Goal: Task Accomplishment & Management: Use online tool/utility

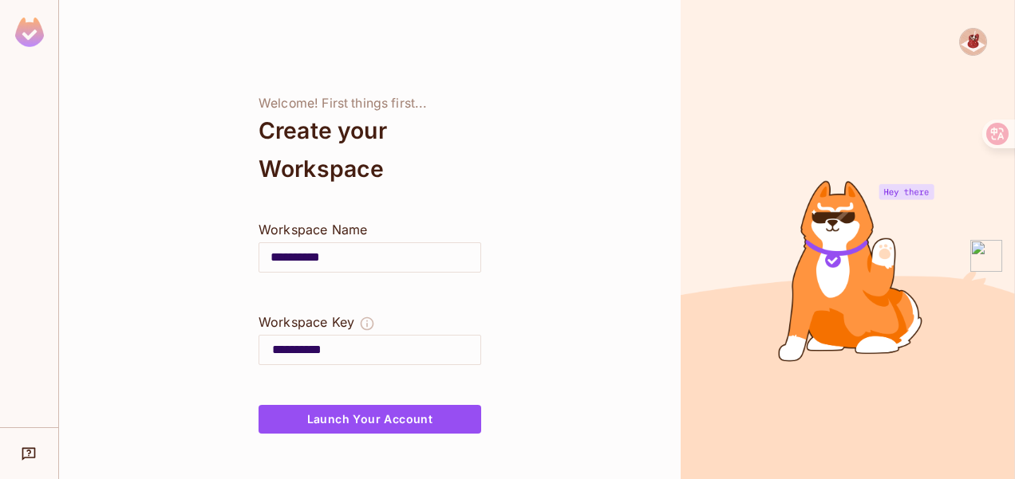
click at [414, 261] on input "**********" at bounding box center [369, 257] width 221 height 45
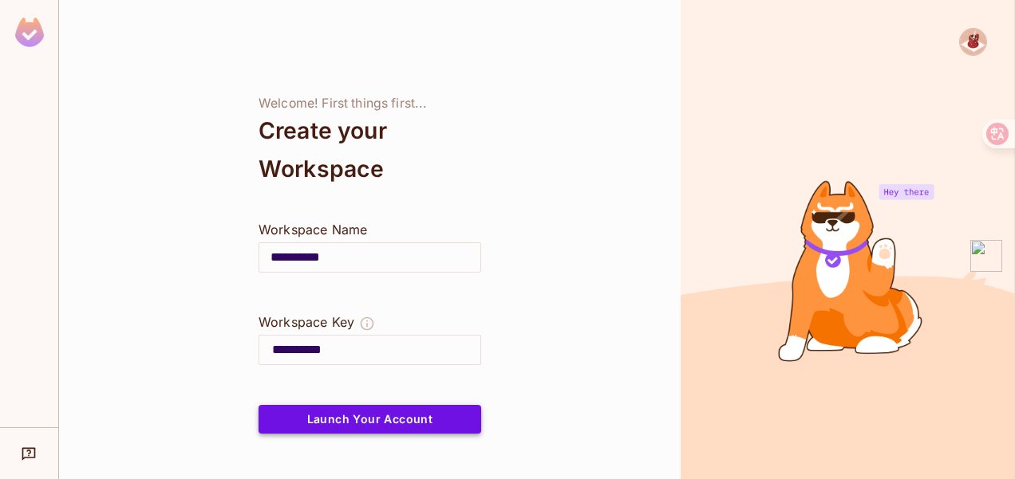
click at [354, 420] on button "Launch Your Account" at bounding box center [369, 419] width 223 height 29
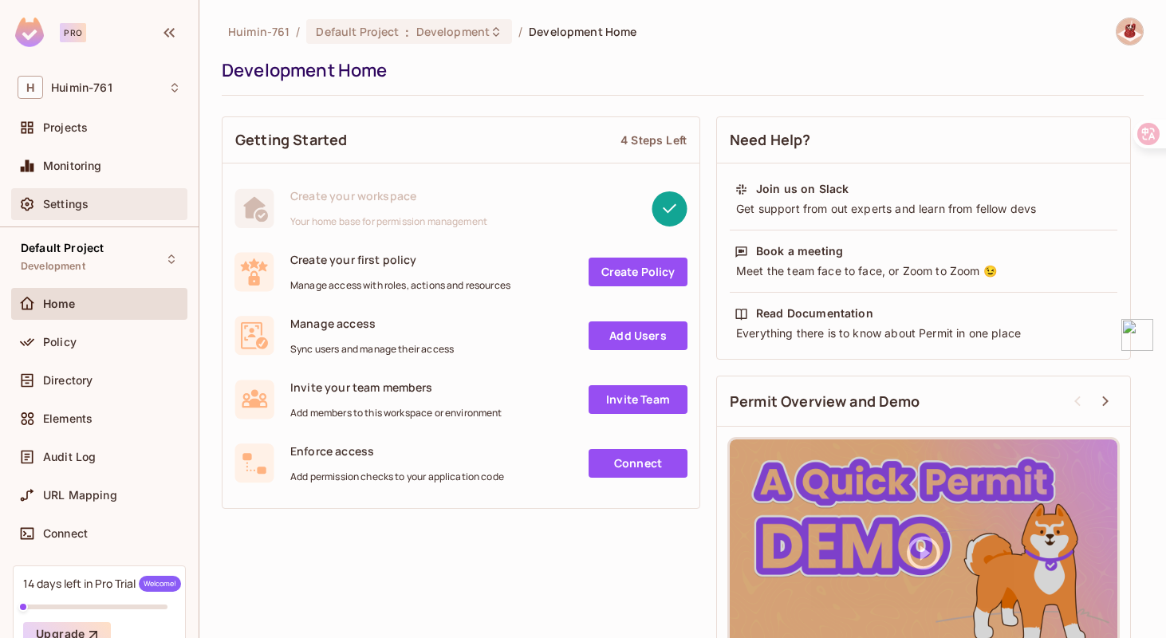
click at [124, 199] on div "Settings" at bounding box center [112, 204] width 138 height 13
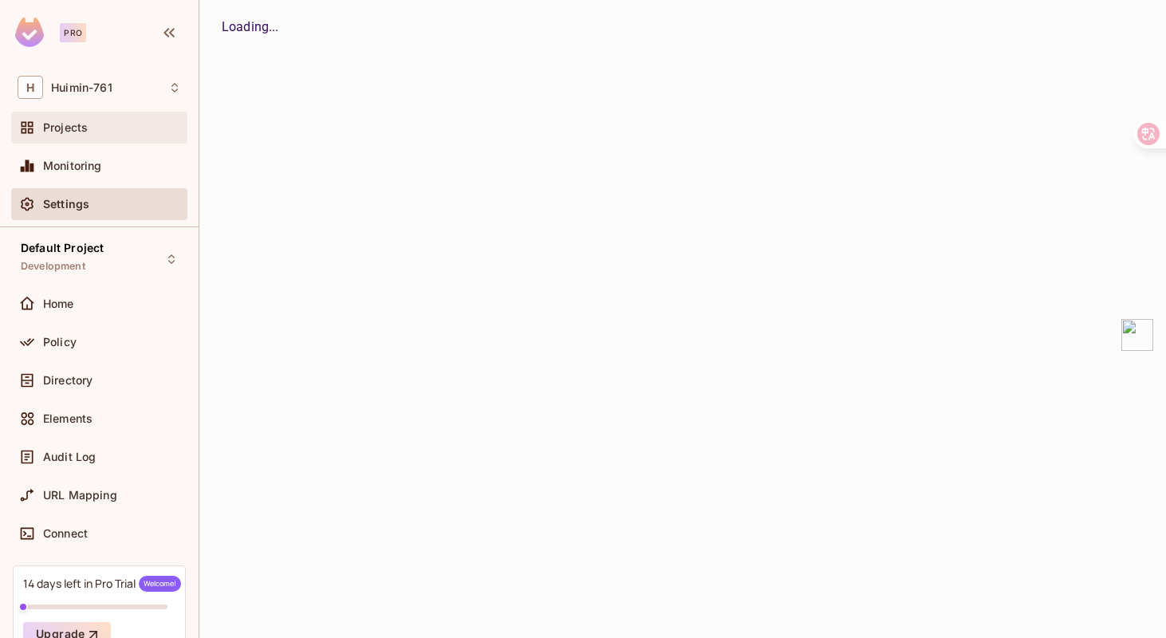
click at [86, 134] on span "Projects" at bounding box center [65, 127] width 45 height 13
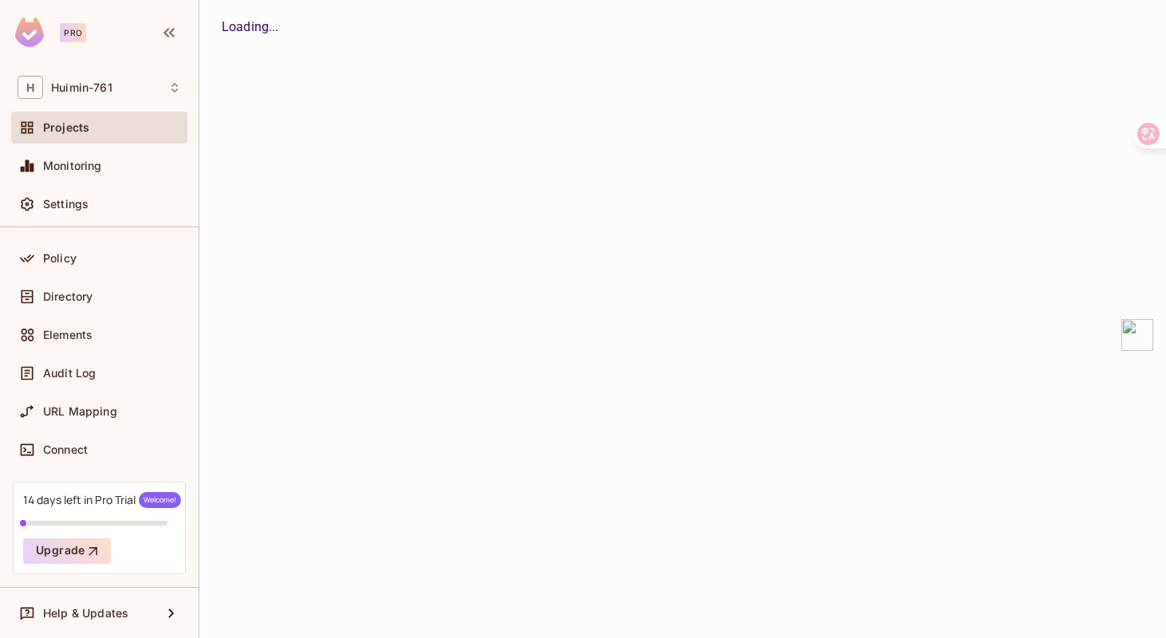
scroll to position [6, 0]
click at [144, 365] on div "Audit Log" at bounding box center [100, 373] width 164 height 19
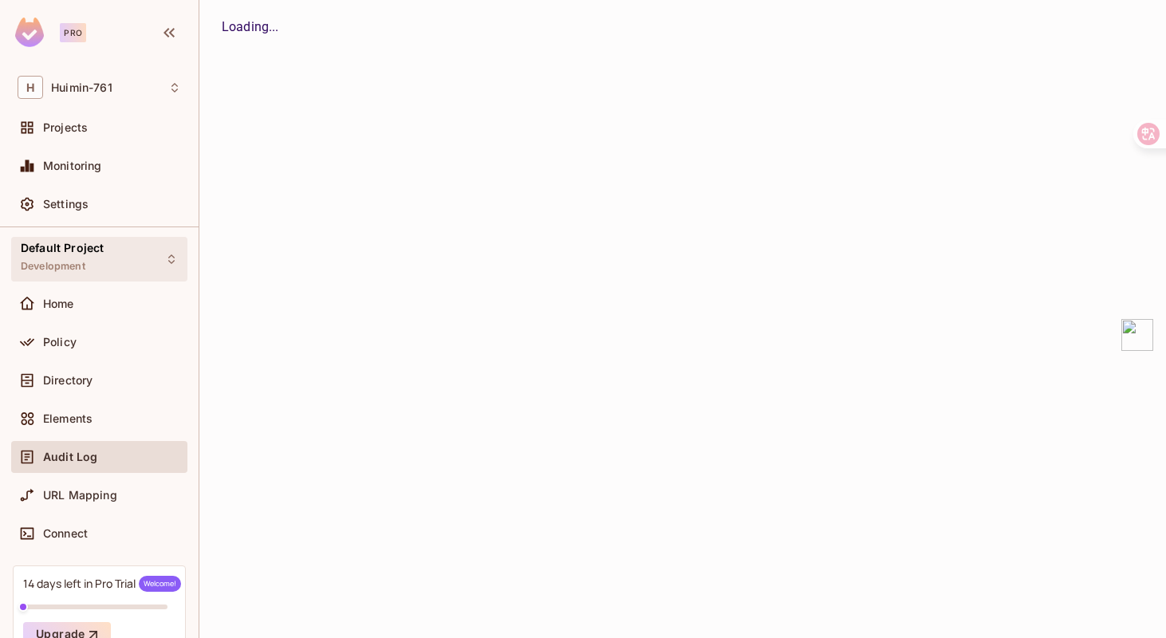
scroll to position [84, 0]
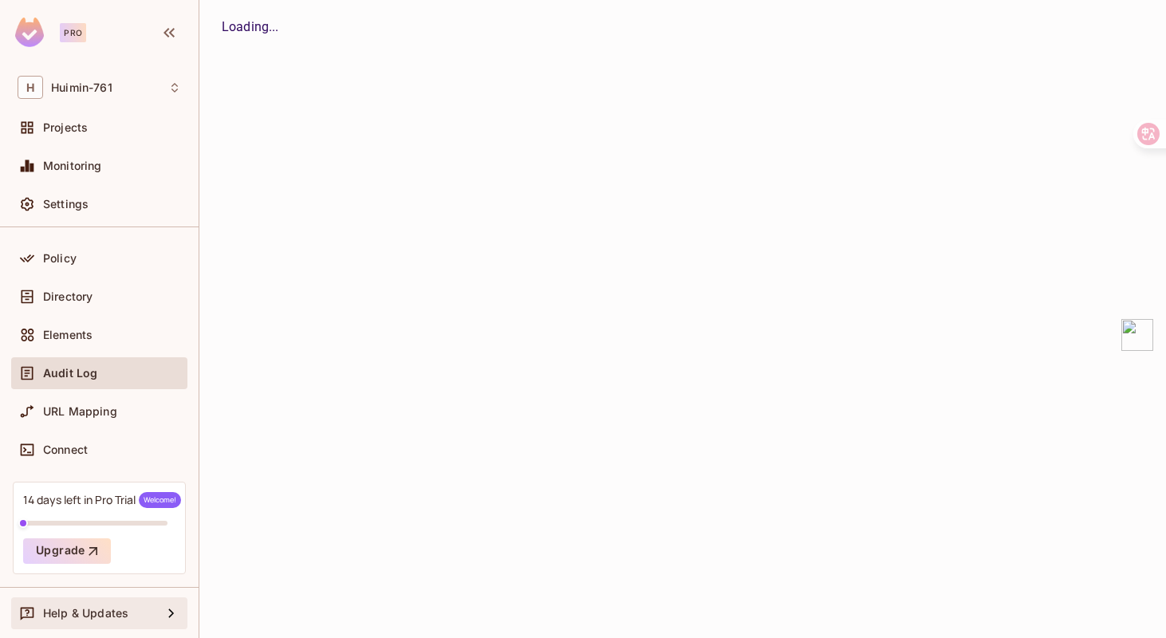
click at [114, 479] on span "Help & Updates" at bounding box center [85, 613] width 85 height 13
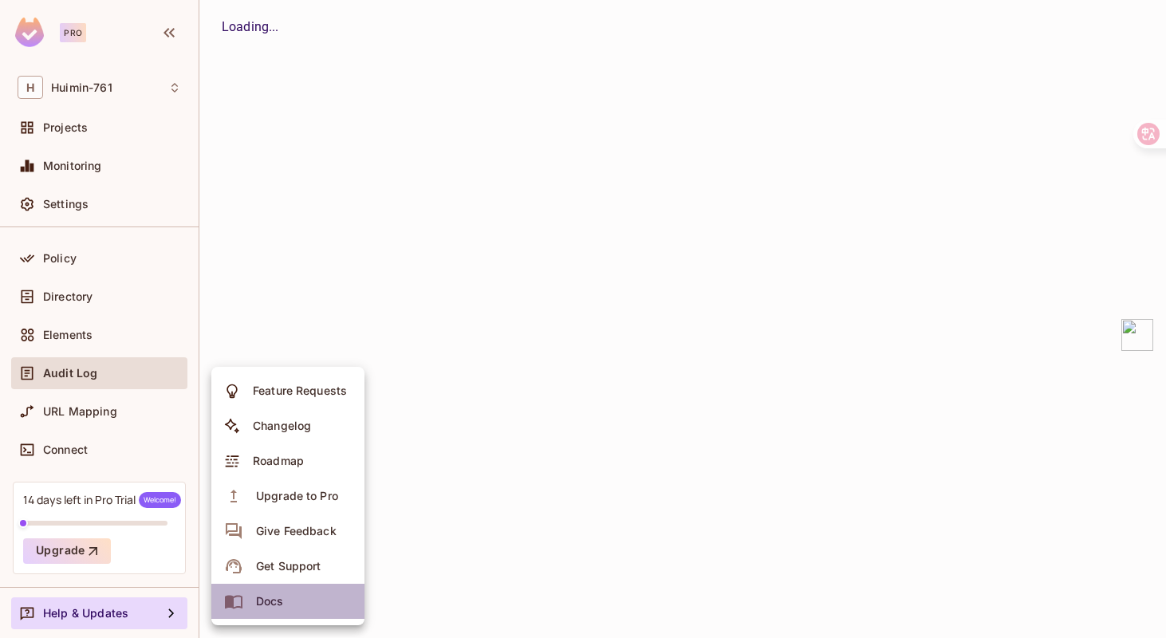
click at [305, 479] on li "Docs" at bounding box center [287, 601] width 153 height 35
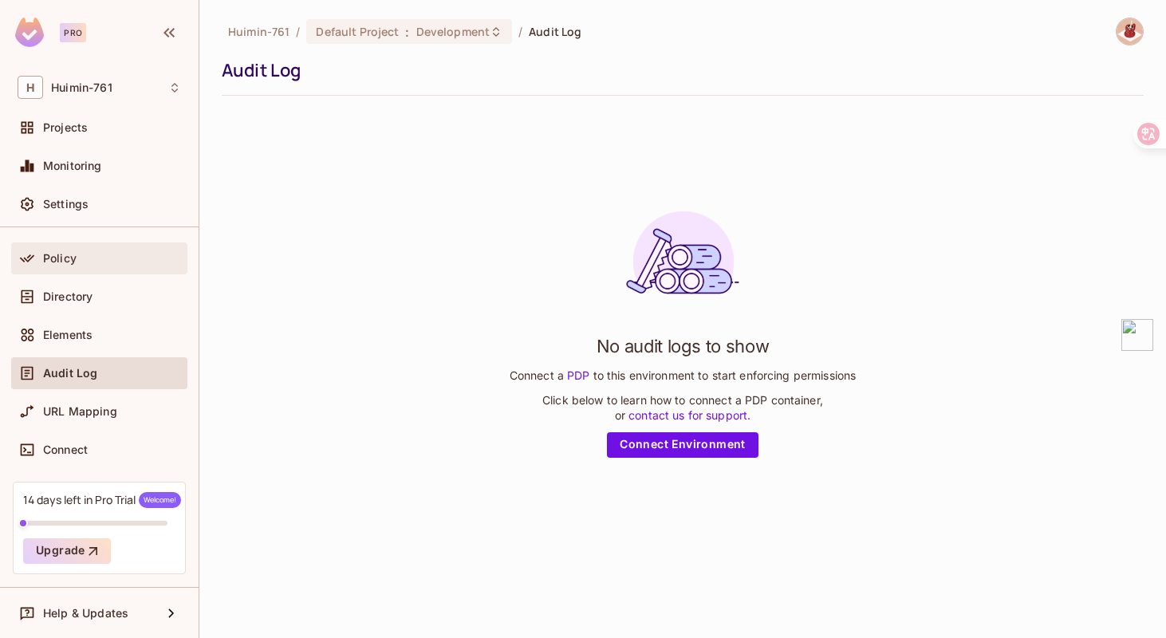
scroll to position [0, 0]
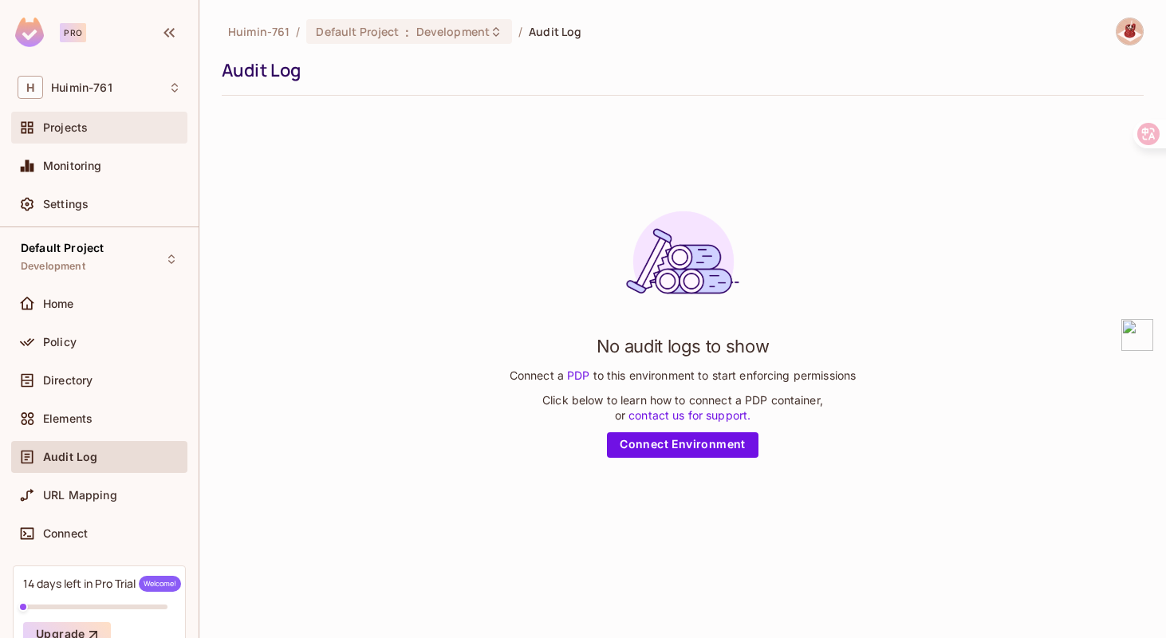
click at [132, 132] on div "Projects" at bounding box center [112, 127] width 138 height 13
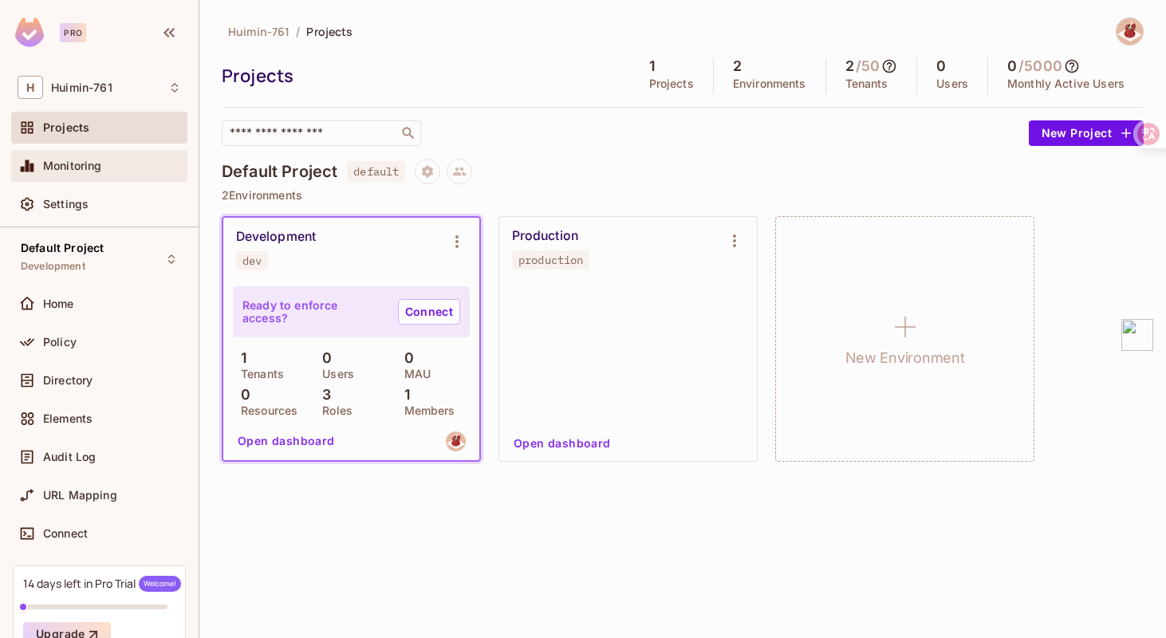
click at [118, 161] on div "Monitoring" at bounding box center [112, 166] width 138 height 13
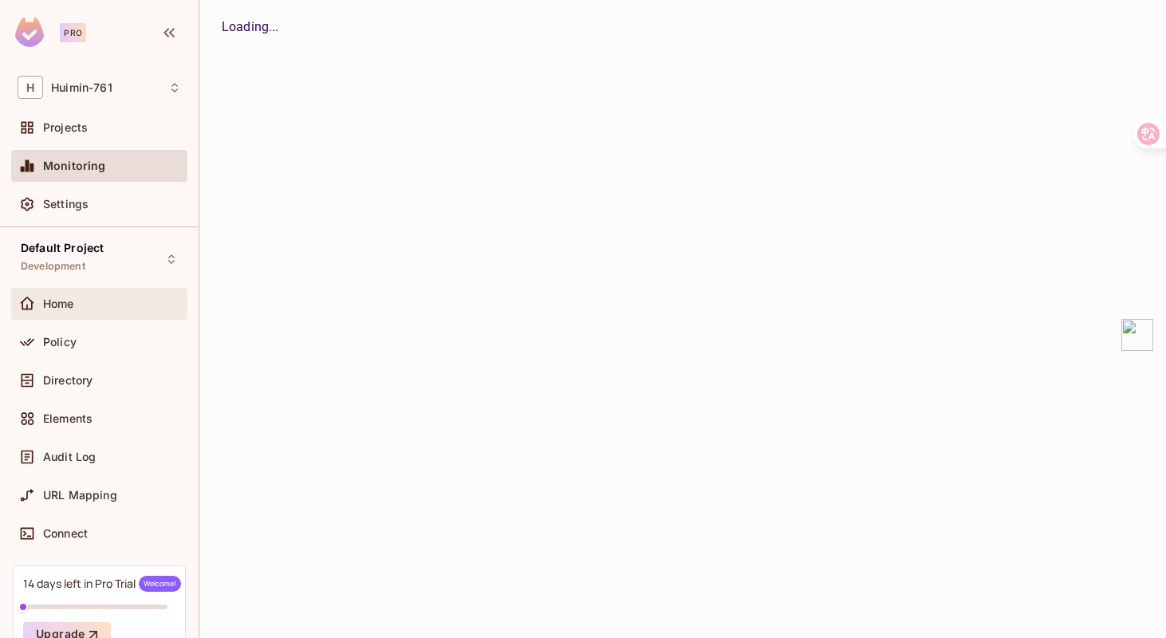
click at [149, 313] on div "Home" at bounding box center [100, 303] width 164 height 19
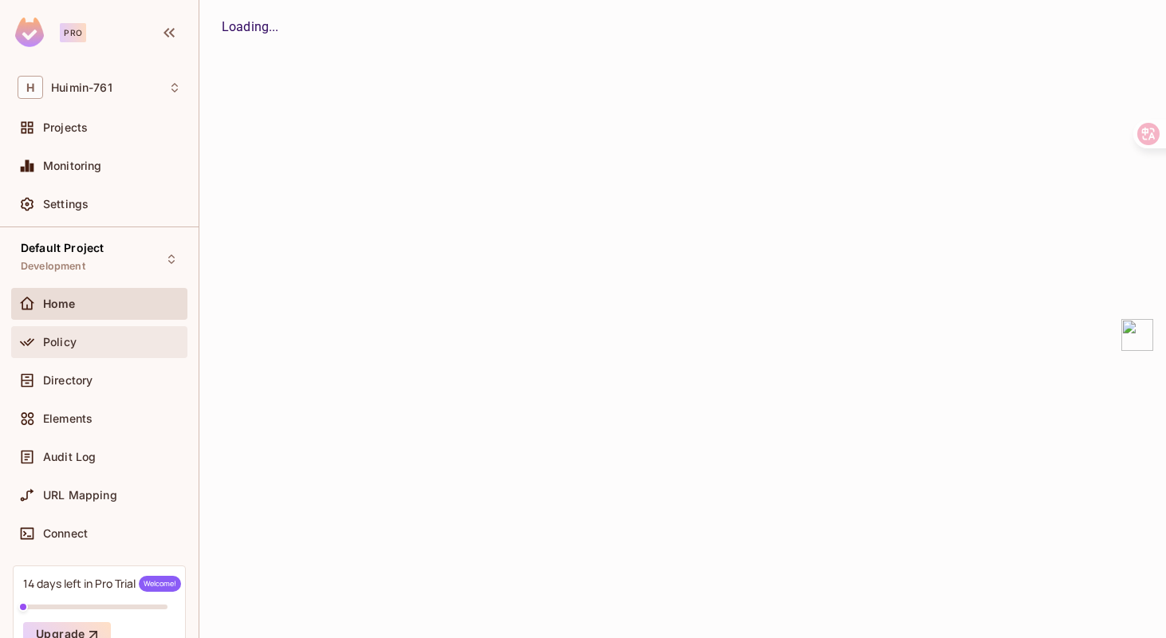
click at [103, 329] on div "Policy" at bounding box center [99, 342] width 176 height 32
